Goal: Information Seeking & Learning: Learn about a topic

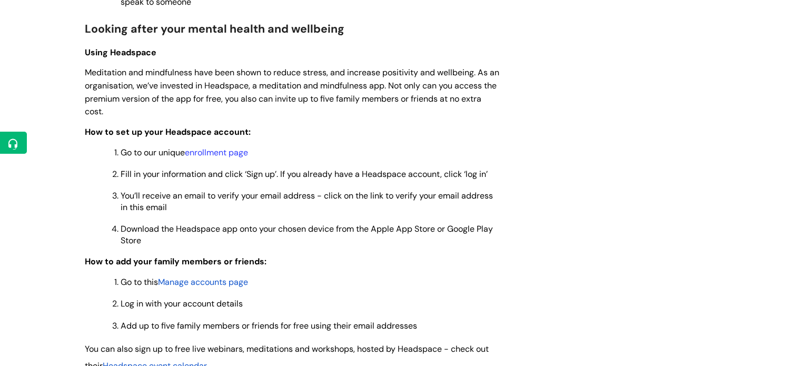
scroll to position [817, 0]
click at [224, 154] on link "enrollment page" at bounding box center [216, 151] width 63 height 11
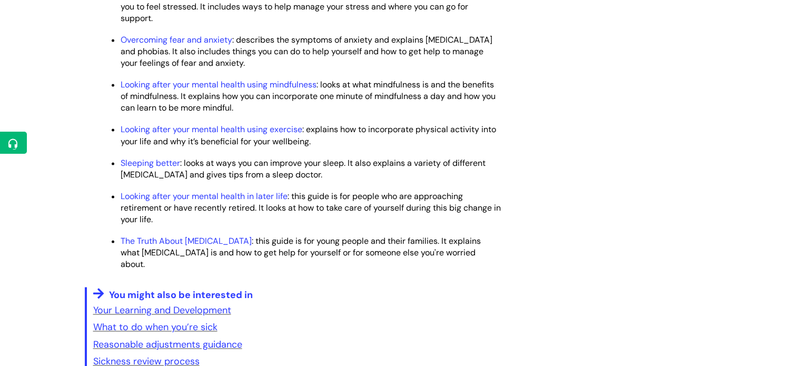
scroll to position [1513, 0]
click at [160, 169] on link "Sleeping better" at bounding box center [151, 162] width 60 height 11
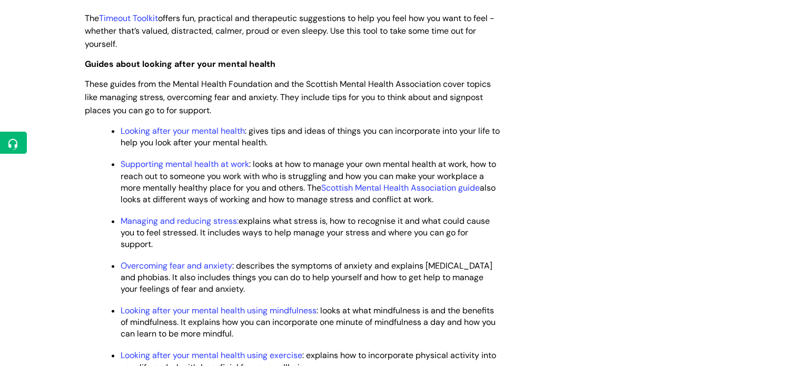
scroll to position [1285, 0]
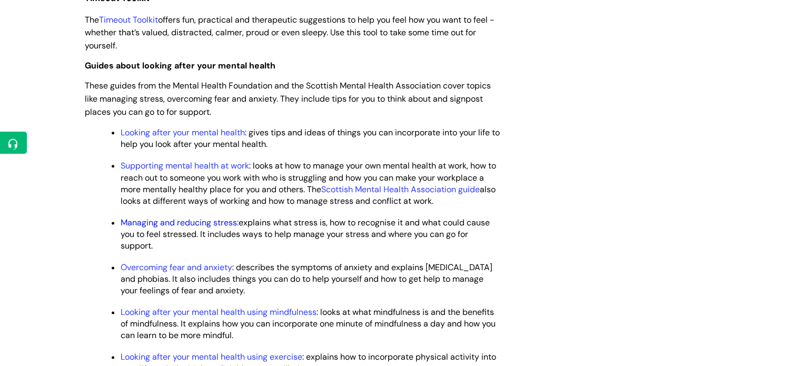
click at [169, 228] on link "Managing and reducing stress:" at bounding box center [180, 222] width 118 height 11
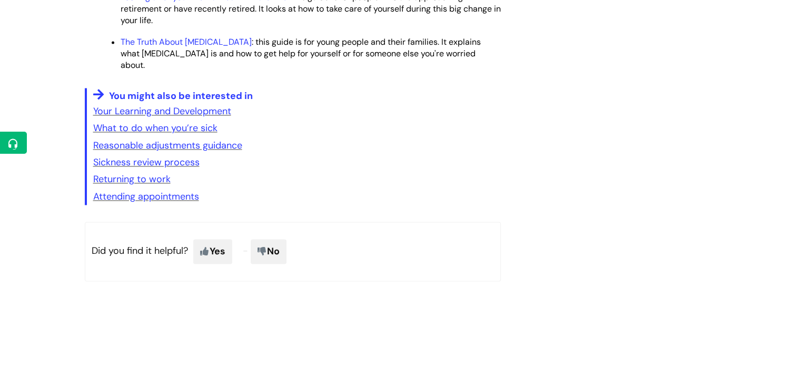
scroll to position [1711, 0]
